Goal: Information Seeking & Learning: Learn about a topic

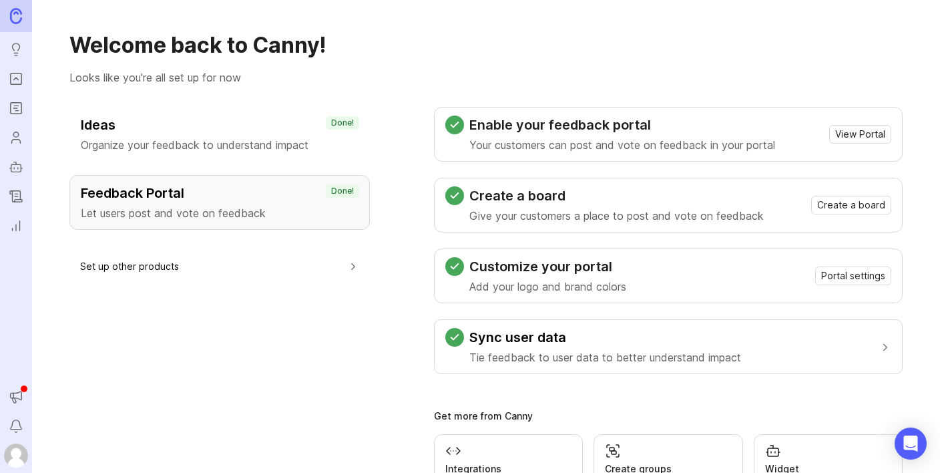
click at [23, 81] on icon "Portal" at bounding box center [16, 79] width 15 height 16
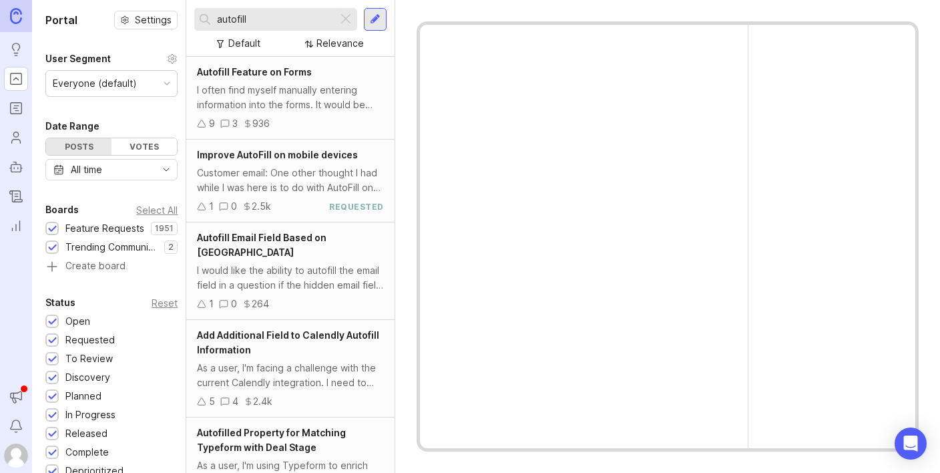
click at [270, 26] on input "autofill" at bounding box center [275, 19] width 116 height 15
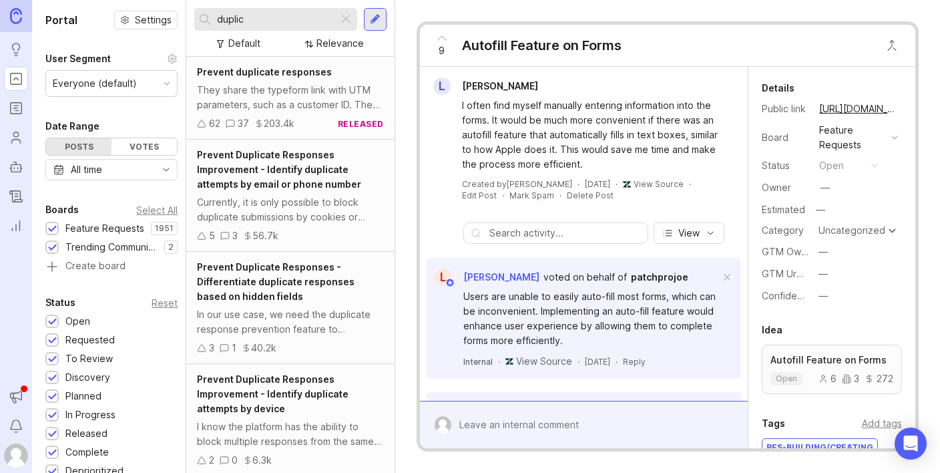
type input "duplic"
click at [292, 195] on div "Currently, it is only possible to block duplicate submissions by cookies or coo…" at bounding box center [290, 209] width 187 height 29
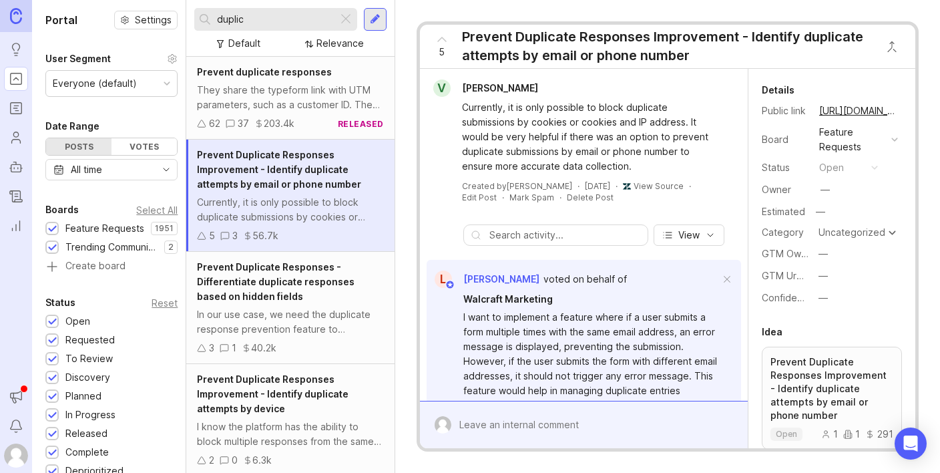
click at [298, 302] on div "Prevent Duplicate Responses - Differentiate duplicate responses based on hidden…" at bounding box center [290, 282] width 187 height 44
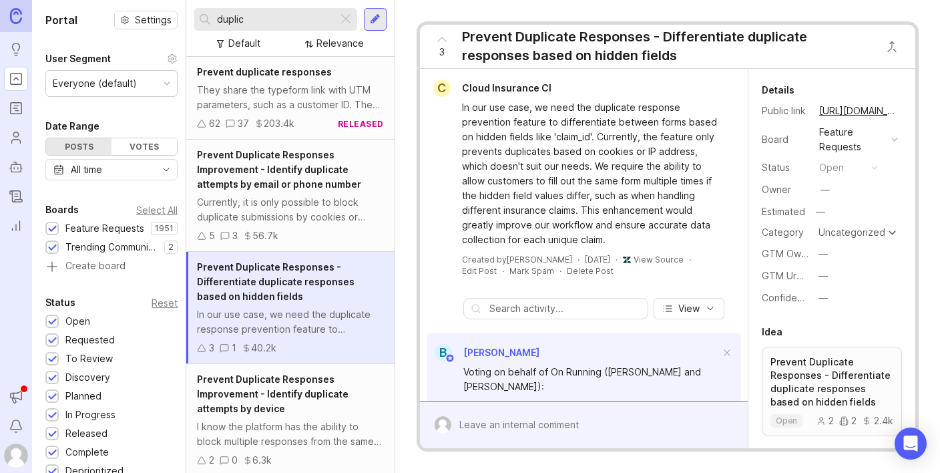
scroll to position [172, 0]
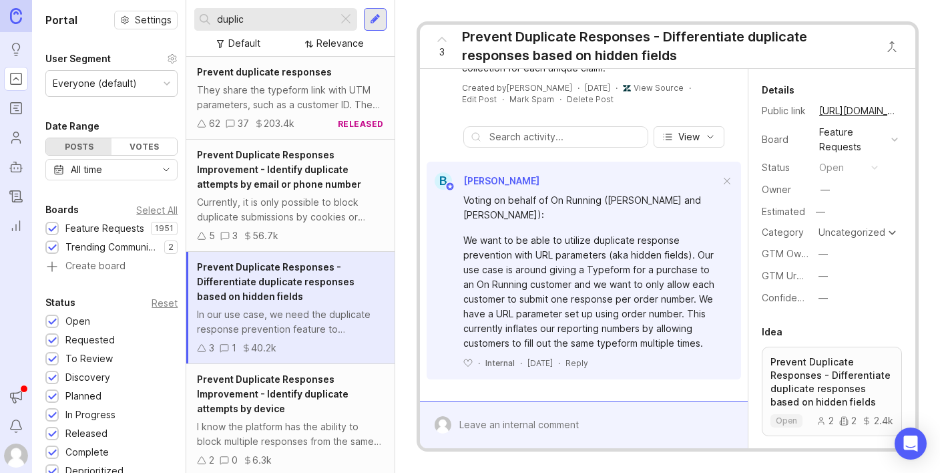
click at [290, 400] on div "Prevent Duplicate Responses Improvement - Identify duplicate attempts by device" at bounding box center [290, 394] width 187 height 44
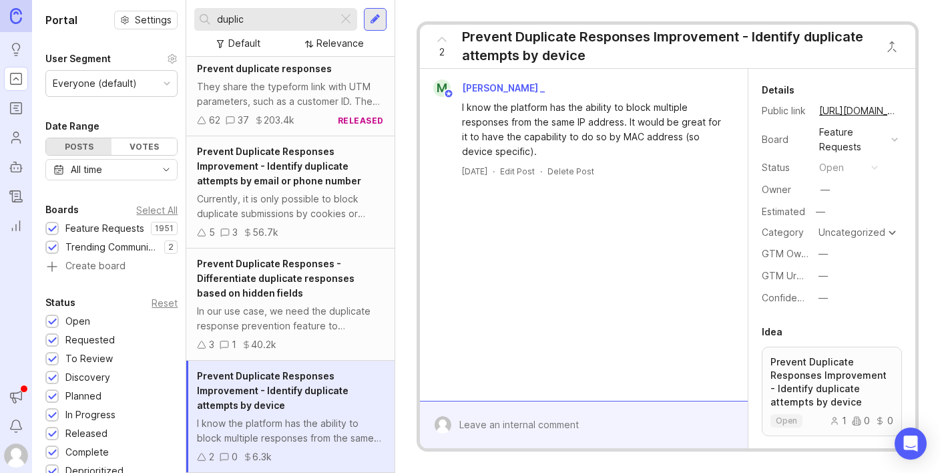
click at [300, 178] on span "Prevent Duplicate Responses Improvement - Identify duplicate attempts by email …" at bounding box center [279, 166] width 164 height 41
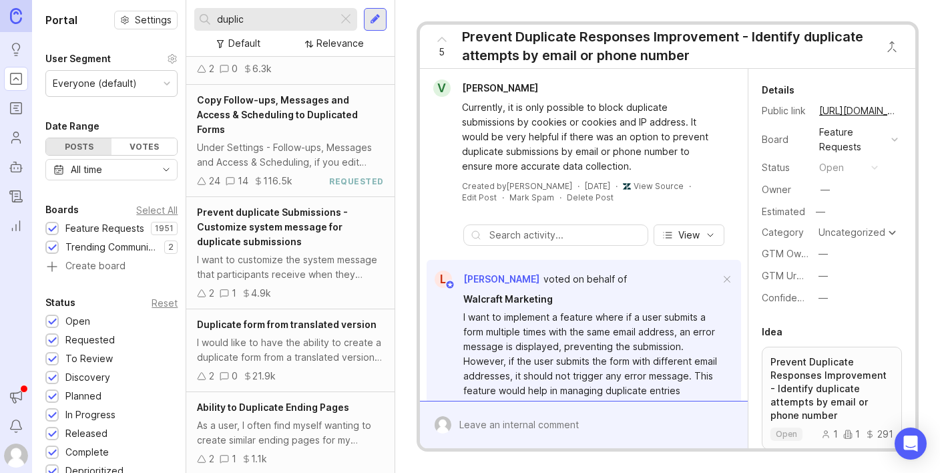
scroll to position [392, 0]
